Goal: Communication & Community: Share content

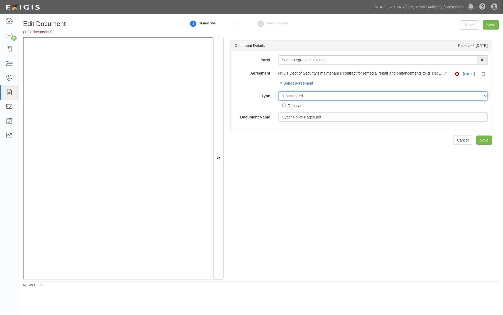
click at [312, 97] on select "Unassigned Binder Cancellation Notice Certificate Contract Endorsement Insuranc…" at bounding box center [383, 95] width 210 height 9
select select "EndorsementDetail"
click at [278, 92] on select "Unassigned Binder Cancellation Notice Certificate Contract Endorsement Insuranc…" at bounding box center [383, 95] width 210 height 9
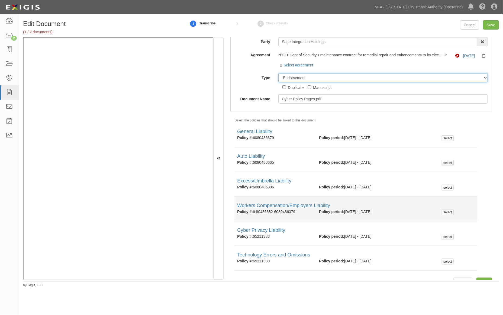
scroll to position [28, 0]
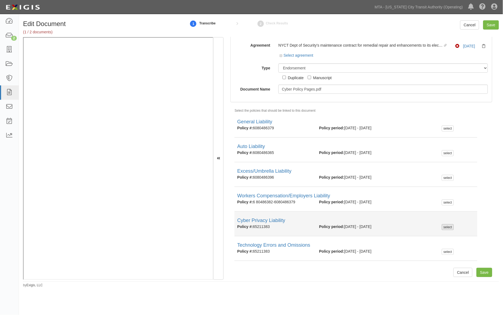
click at [442, 227] on div "select" at bounding box center [448, 227] width 12 height 6
checkbox input "true"
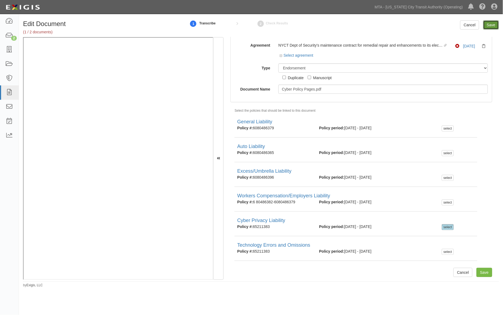
click at [491, 25] on input "Save" at bounding box center [491, 24] width 16 height 9
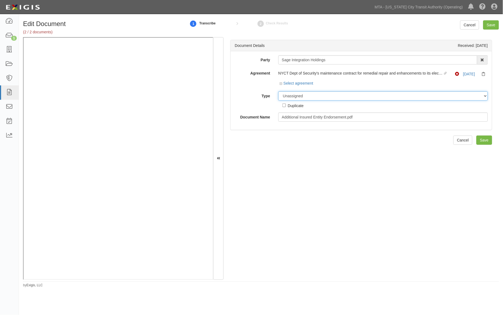
click at [310, 95] on select "Unassigned Binder Cancellation Notice Certificate Contract Endorsement Insuranc…" at bounding box center [383, 95] width 210 height 9
select select "EndorsementDetail"
click at [278, 92] on select "Unassigned Binder Cancellation Notice Certificate Contract Endorsement Insuranc…" at bounding box center [383, 95] width 210 height 9
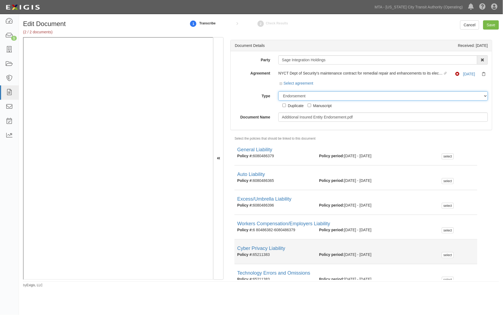
scroll to position [28, 0]
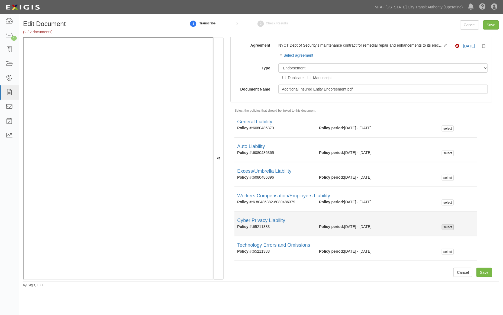
click at [444, 225] on div "select" at bounding box center [448, 227] width 12 height 6
checkbox input "true"
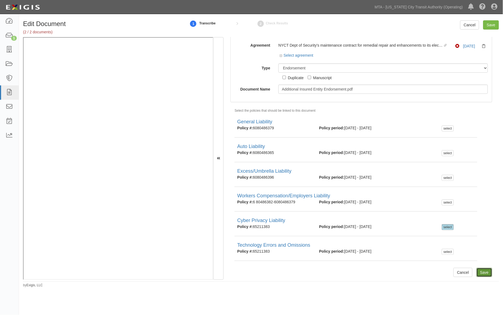
click at [478, 272] on input "Save" at bounding box center [485, 272] width 16 height 9
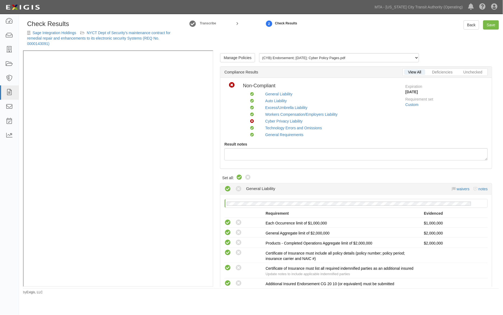
click at [240, 176] on icon at bounding box center [239, 177] width 7 height 7
radio input "true"
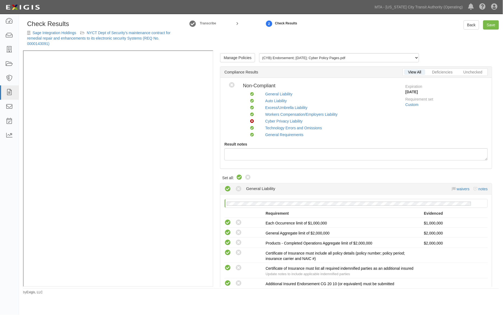
radio input "true"
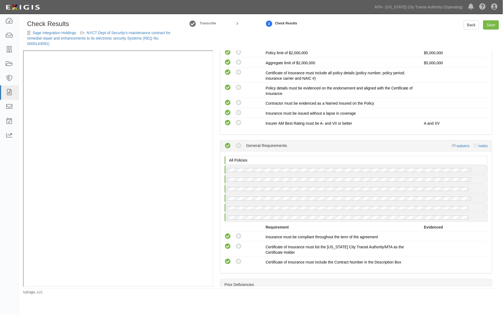
scroll to position [1054, 0]
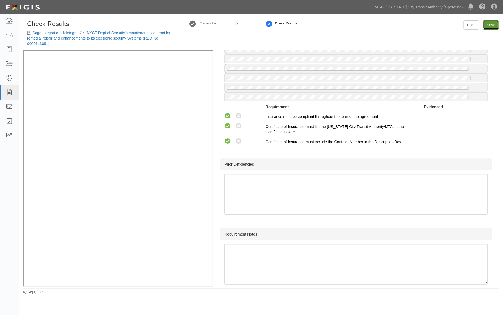
click at [492, 26] on link "Save" at bounding box center [491, 24] width 16 height 9
radio input "true"
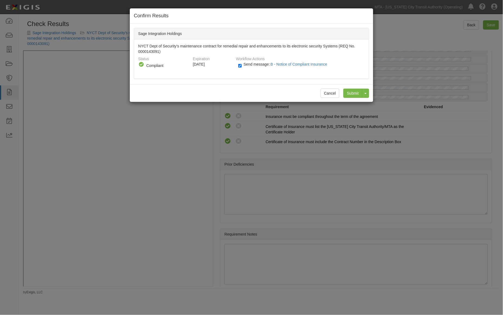
click at [237, 65] on div "Send message: B - Notice of Compliant Insurance" at bounding box center [299, 66] width 131 height 9
click at [239, 66] on input "Send message: B - Notice of Compliant Insurance" at bounding box center [240, 66] width 4 height 6
checkbox input "false"
click at [357, 93] on input "Submit" at bounding box center [352, 93] width 19 height 9
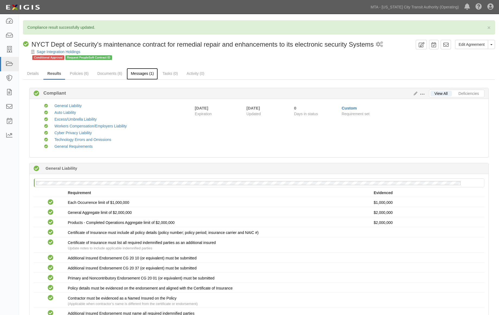
click at [142, 74] on link "Messages (1)" at bounding box center [142, 74] width 31 height 12
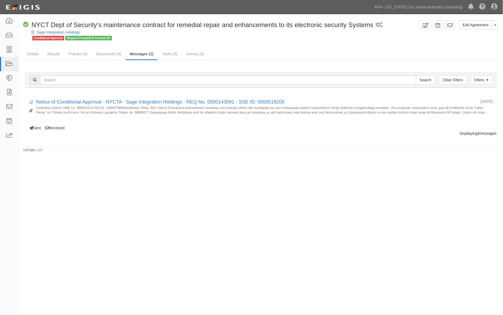
click at [472, 45] on div "Edit Agreement Toggle Agreement Dropdown View Audit Trail Archive Agreement Sen…" at bounding box center [261, 86] width 484 height 132
click at [480, 28] on link "Edit Agreement" at bounding box center [475, 24] width 33 height 9
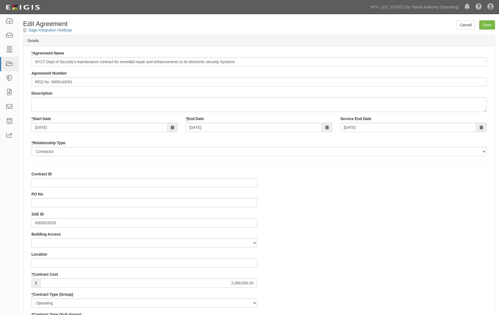
select select
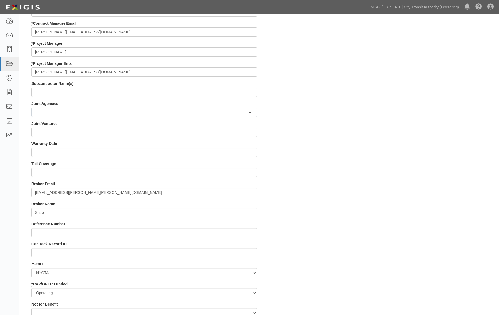
scroll to position [501, 0]
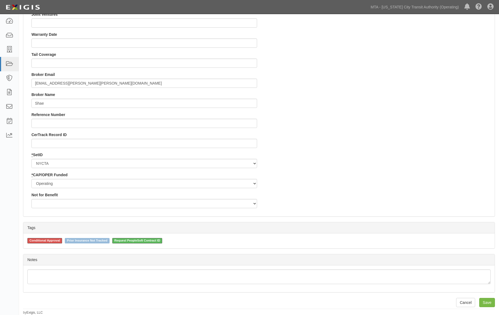
click at [44, 239] on span "Conditional Approval" at bounding box center [44, 240] width 35 height 5
click at [25, 239] on input "Conditional Approval" at bounding box center [24, 241] width 4 height 4
checkbox input "false"
click at [487, 302] on input "Save" at bounding box center [487, 302] width 16 height 9
type input "2069500.00"
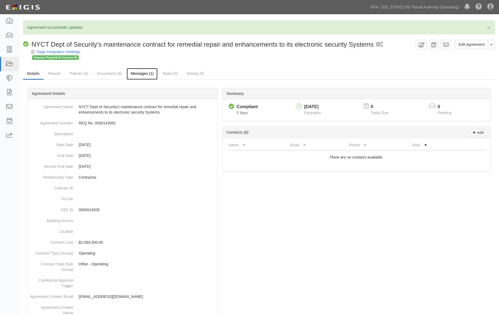
click at [144, 72] on link "Messages (1)" at bounding box center [142, 74] width 31 height 12
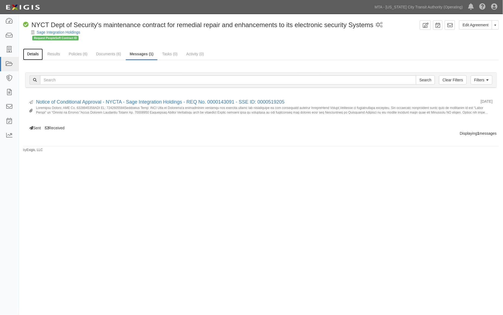
click at [30, 55] on link "Details" at bounding box center [33, 55] width 20 height 12
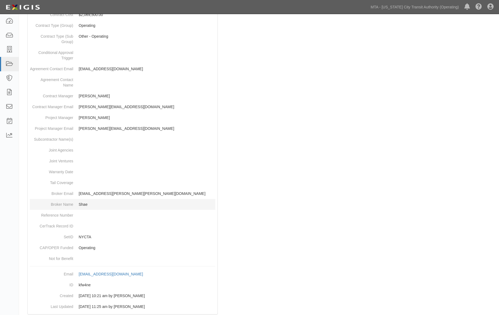
scroll to position [221, 0]
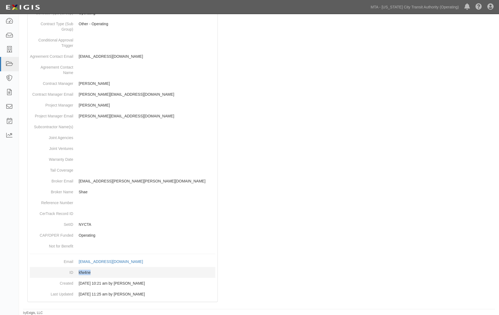
drag, startPoint x: 77, startPoint y: 272, endPoint x: 94, endPoint y: 273, distance: 17.4
click at [94, 273] on dd "kfw4ne" at bounding box center [122, 272] width 185 height 11
copy dd "kfw4ne"
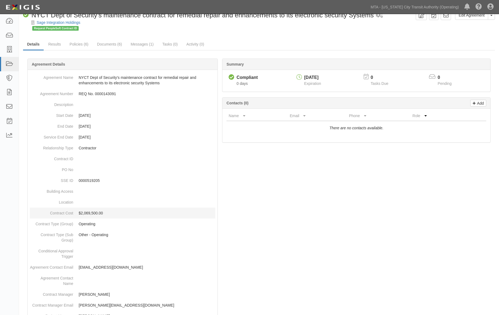
scroll to position [0, 0]
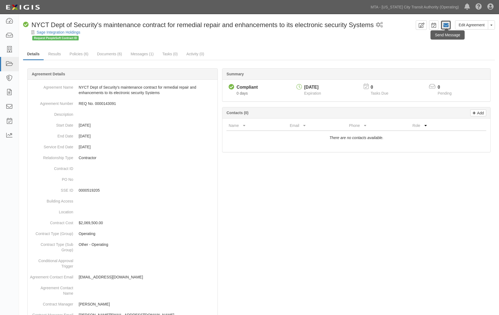
click at [446, 24] on icon at bounding box center [445, 24] width 5 height 5
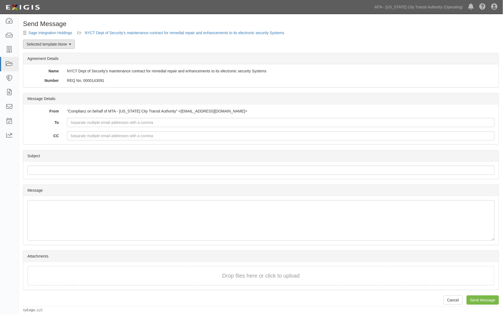
click at [53, 46] on link "Selected template: None" at bounding box center [49, 44] width 52 height 9
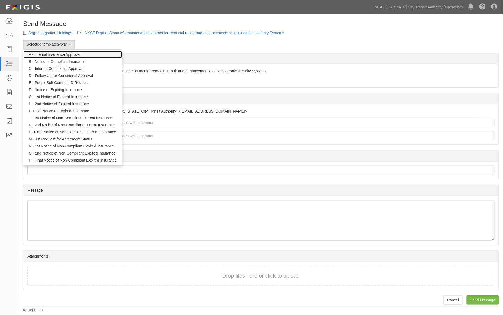
click at [52, 53] on link "A - Internal Insurance Approval" at bounding box center [72, 54] width 99 height 7
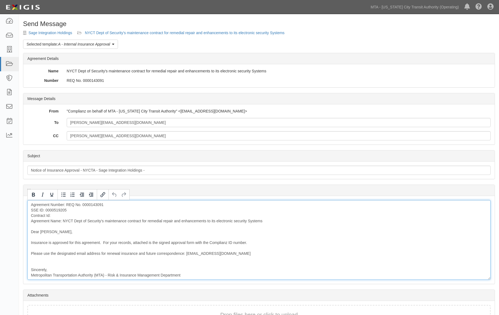
click at [57, 216] on div "Agreement Number: REQ No. 0000143091 SSE ID: 0000519205 Contract Id: Agreement …" at bounding box center [258, 240] width 463 height 80
click at [32, 213] on div "Agreement Number: REQ No. 0000143091 SSE ID: 0000519205 Contract Id: kfw4ne Agr…" at bounding box center [258, 240] width 463 height 80
click at [34, 214] on div "Agreement Number: REQ No. 0000143091 SSE ID: 0000519205 Contract Id: kfw4ne Agr…" at bounding box center [258, 240] width 463 height 80
drag, startPoint x: 74, startPoint y: 216, endPoint x: 28, endPoint y: 214, distance: 46.4
click at [28, 217] on div "Agreement Number: REQ No. 0000143091 SSE ID: 0000519205 Complianz ID: kfw4ne Ag…" at bounding box center [258, 240] width 463 height 80
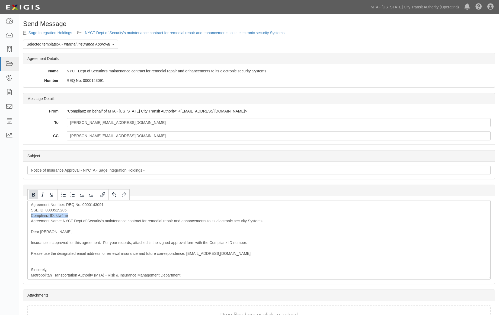
click at [35, 193] on icon "Bold" at bounding box center [33, 194] width 7 height 7
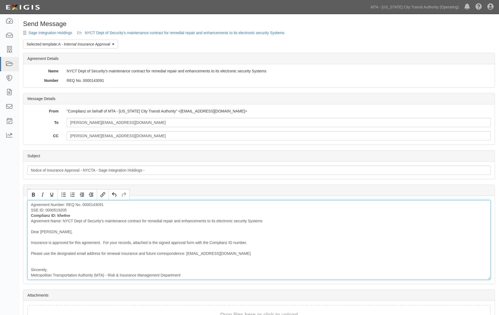
click at [93, 238] on div "Agreement Number: REQ No. 0000143091 SSE ID: 0000519205 Complianz ID: kfw4ne Ag…" at bounding box center [258, 240] width 463 height 80
drag, startPoint x: 103, startPoint y: 242, endPoint x: 282, endPoint y: 242, distance: 178.6
click at [282, 242] on div "Agreement Number: REQ No. 0000143091 SSE ID: 0000519205 Complianz ID: kfw4ne Ag…" at bounding box center [258, 240] width 463 height 80
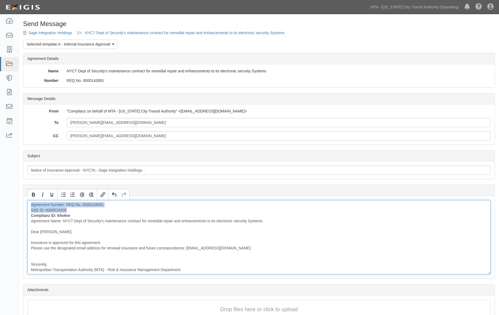
drag, startPoint x: 77, startPoint y: 208, endPoint x: 30, endPoint y: 207, distance: 46.6
click at [30, 207] on div "Agreement Number: REQ No. 0000143091 SSE ID: 0000519205 Complianz ID: kfw4ne Ag…" at bounding box center [258, 237] width 463 height 74
drag, startPoint x: 28, startPoint y: 210, endPoint x: 67, endPoint y: 210, distance: 38.5
click at [67, 210] on div "Agreement Number: REQ No. 0000143091 SSE ID: 0000519205 Complianz ID: kfw4ne Ag…" at bounding box center [258, 237] width 463 height 74
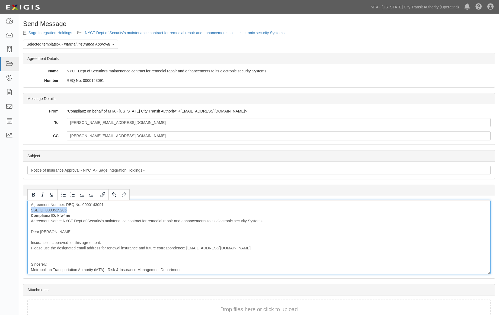
copy div "SSE ID: 0000519205"
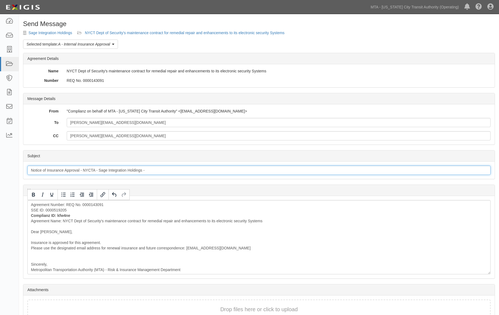
click at [163, 171] on input "Notice of Insurance Approval - NYCTA - Sage Integration Holdings -" at bounding box center [258, 170] width 463 height 9
paste input "SSE ID: 0000519205"
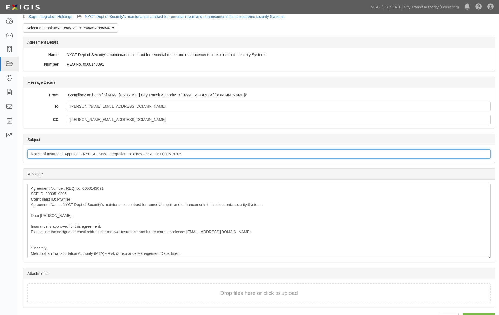
scroll to position [31, 0]
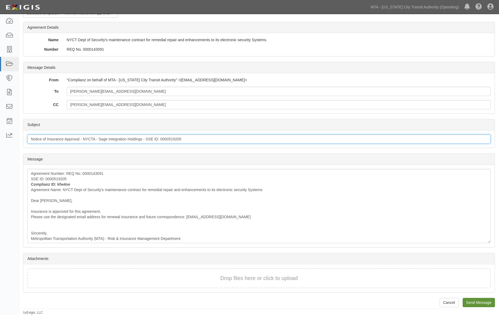
type input "Notice of Insurance Approval - NYCTA - Sage Integration Holdings - SSE ID: 0000…"
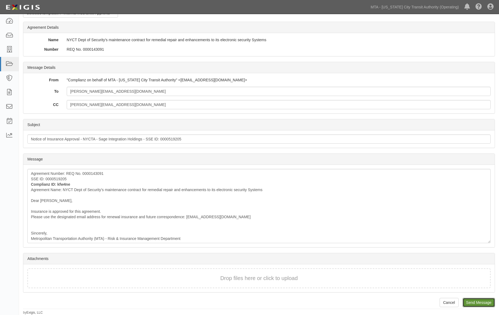
drag, startPoint x: 484, startPoint y: 301, endPoint x: 279, endPoint y: 22, distance: 346.7
click at [484, 301] on input "Send Message" at bounding box center [478, 302] width 32 height 9
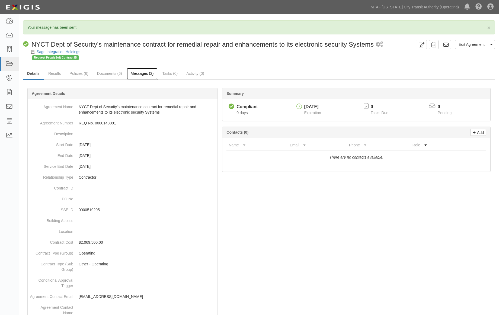
click at [153, 73] on link "Messages (2)" at bounding box center [142, 74] width 31 height 12
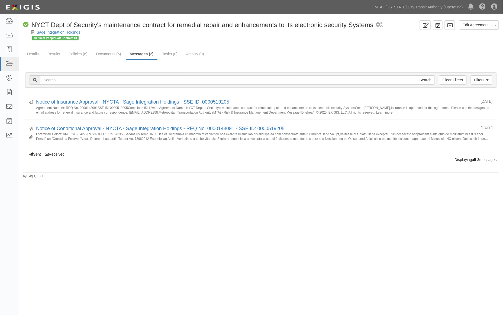
click at [272, 214] on div "Edit Agreement Toggle Agreement Dropdown View Audit Trail Archive Agreement Sen…" at bounding box center [251, 158] width 503 height 284
click at [8, 21] on icon at bounding box center [9, 21] width 8 height 6
